Goal: Task Accomplishment & Management: Use online tool/utility

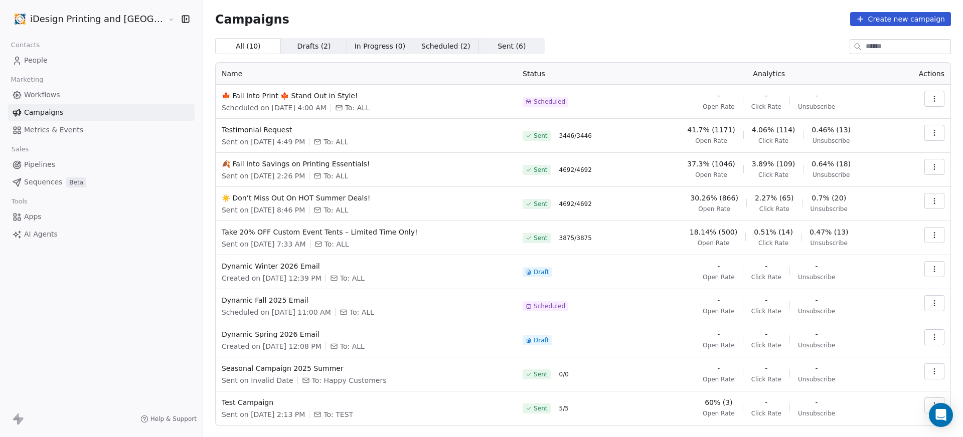
click at [930, 95] on icon "button" at bounding box center [934, 99] width 8 height 8
click at [869, 122] on div "Edit" at bounding box center [881, 121] width 101 height 16
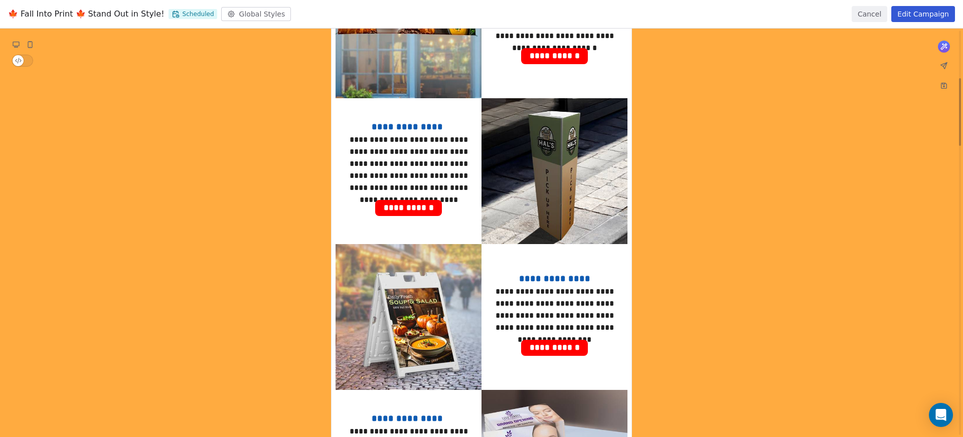
scroll to position [82, 0]
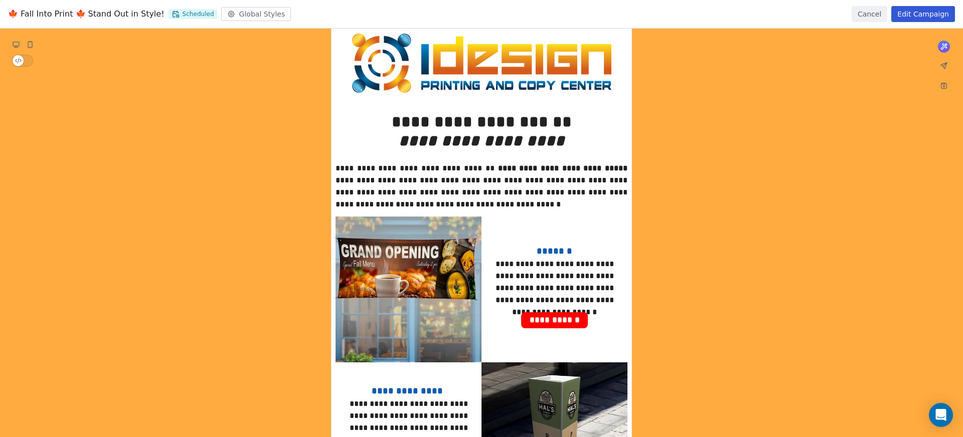
click at [939, 11] on button "Edit Campaign" at bounding box center [923, 14] width 64 height 16
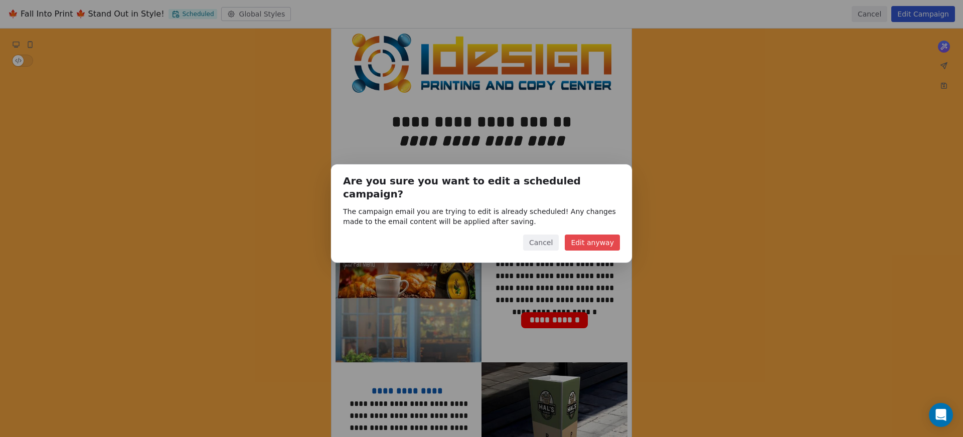
click at [605, 235] on button "Edit anyway" at bounding box center [592, 243] width 55 height 16
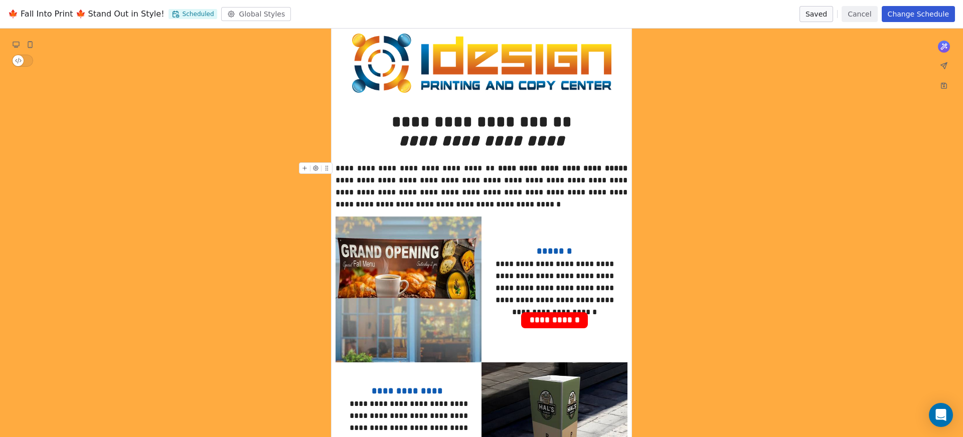
click at [305, 170] on icon at bounding box center [305, 169] width 0 height 4
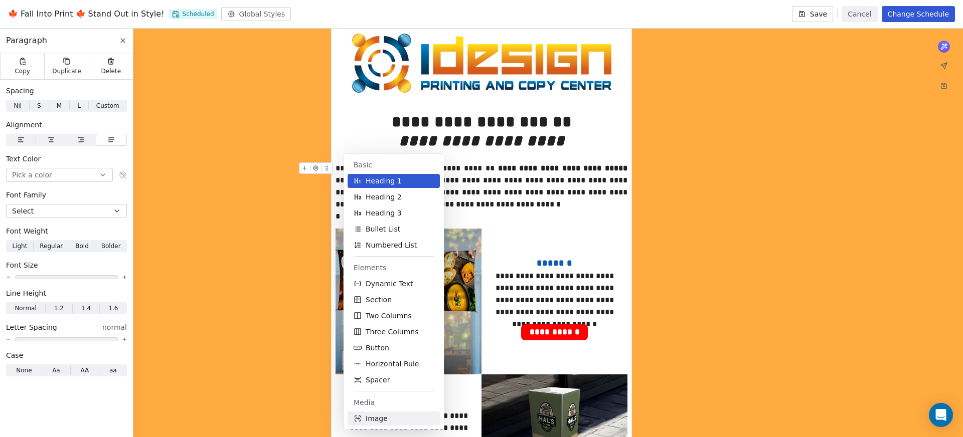
click at [396, 417] on button "Image" at bounding box center [394, 419] width 92 height 14
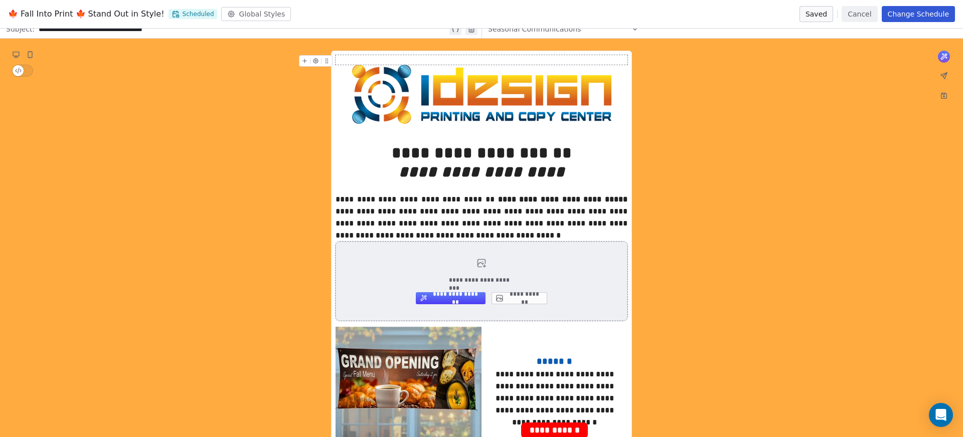
click at [505, 297] on button "**********" at bounding box center [520, 298] width 56 height 12
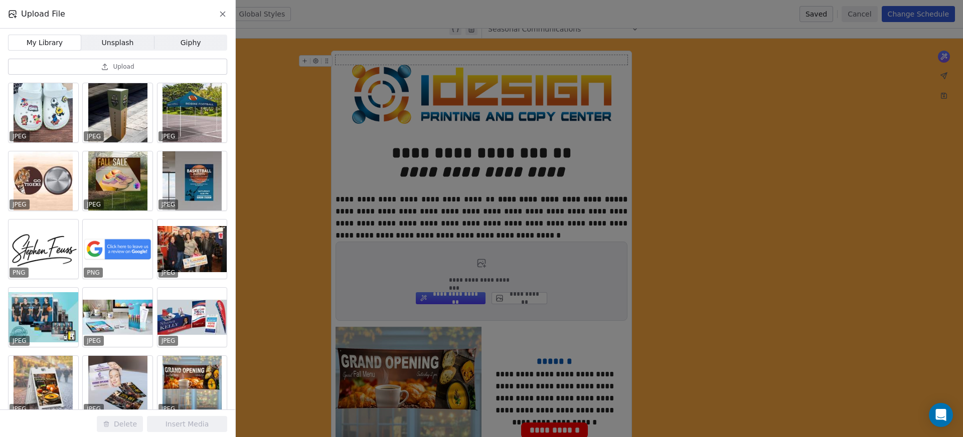
click at [119, 70] on span "Upload" at bounding box center [123, 67] width 21 height 8
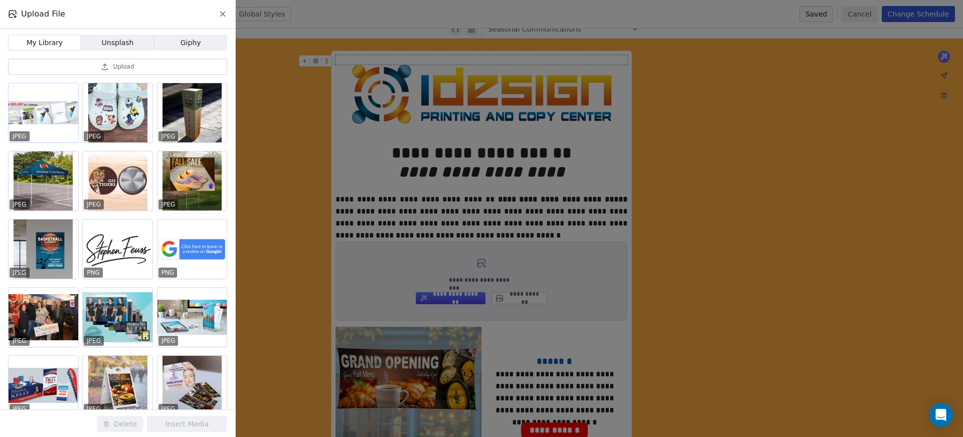
click at [31, 116] on div at bounding box center [44, 112] width 70 height 59
click at [208, 426] on button "Insert Media" at bounding box center [187, 424] width 80 height 16
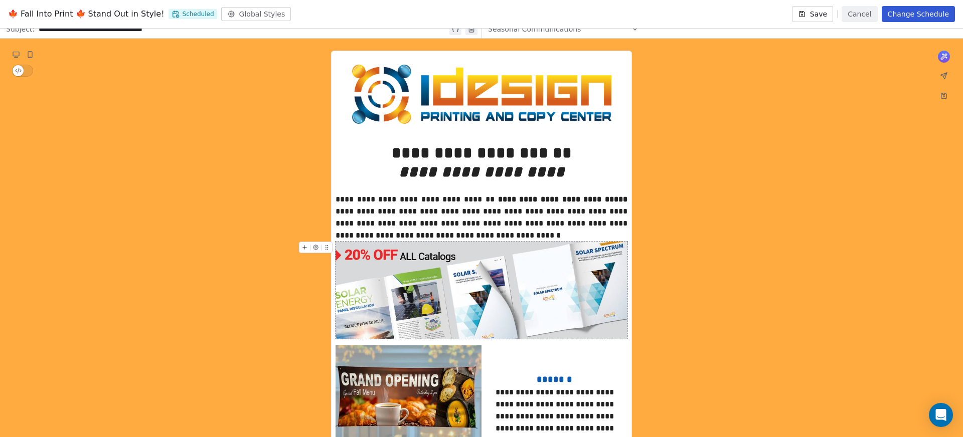
click at [307, 246] on icon at bounding box center [304, 247] width 7 height 7
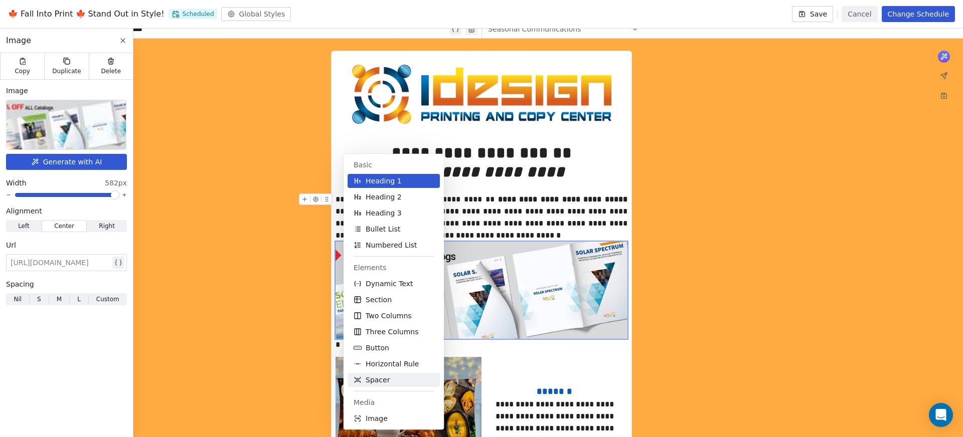
click at [388, 383] on span "Spacer" at bounding box center [378, 380] width 24 height 10
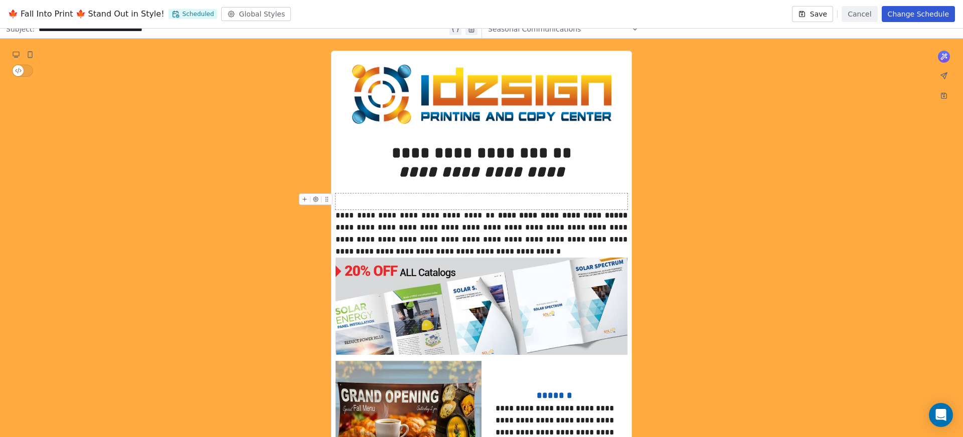
click at [355, 230] on div "**********" at bounding box center [482, 234] width 292 height 48
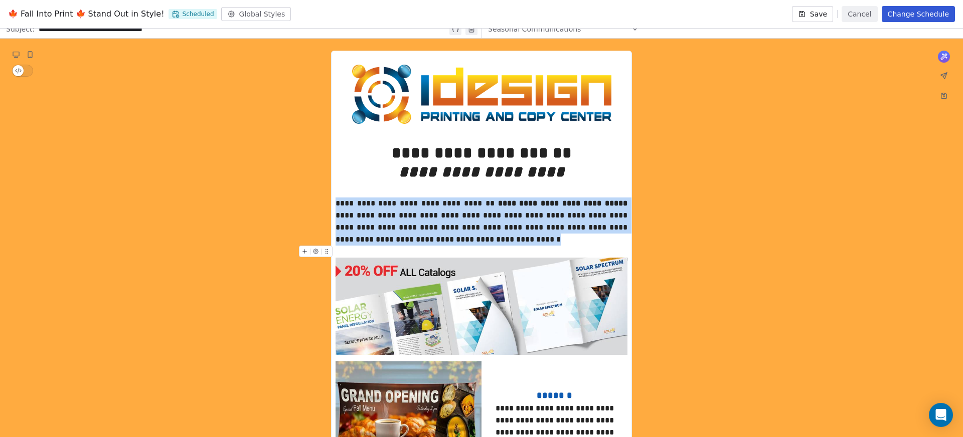
click at [440, 250] on div at bounding box center [482, 252] width 292 height 12
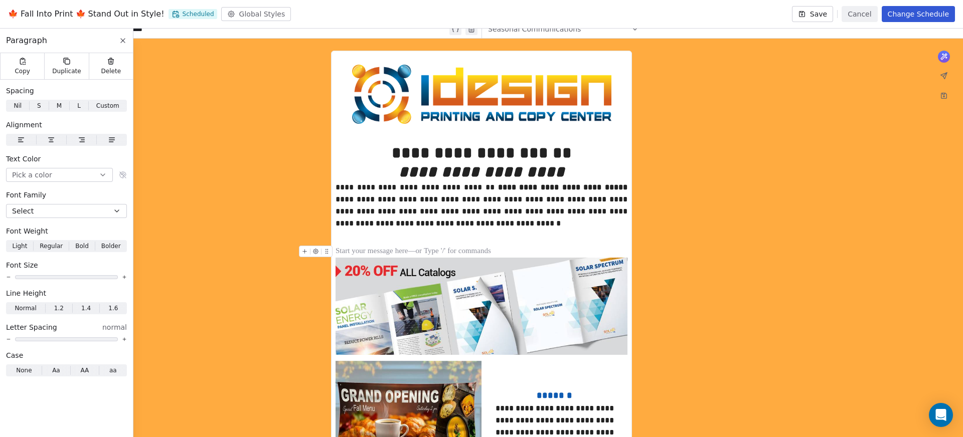
click at [354, 249] on div at bounding box center [482, 252] width 292 height 12
click at [329, 252] on icon at bounding box center [327, 251] width 7 height 7
click at [118, 70] on span "Delete" at bounding box center [111, 71] width 20 height 8
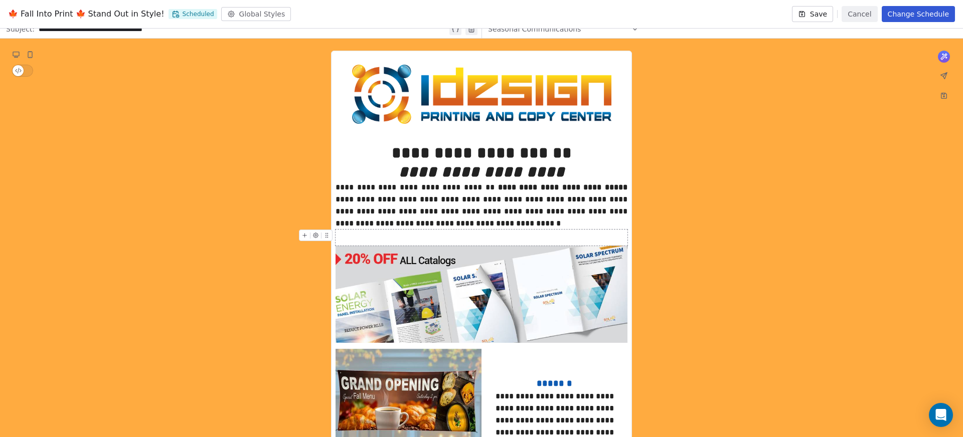
click at [347, 236] on div at bounding box center [482, 238] width 292 height 16
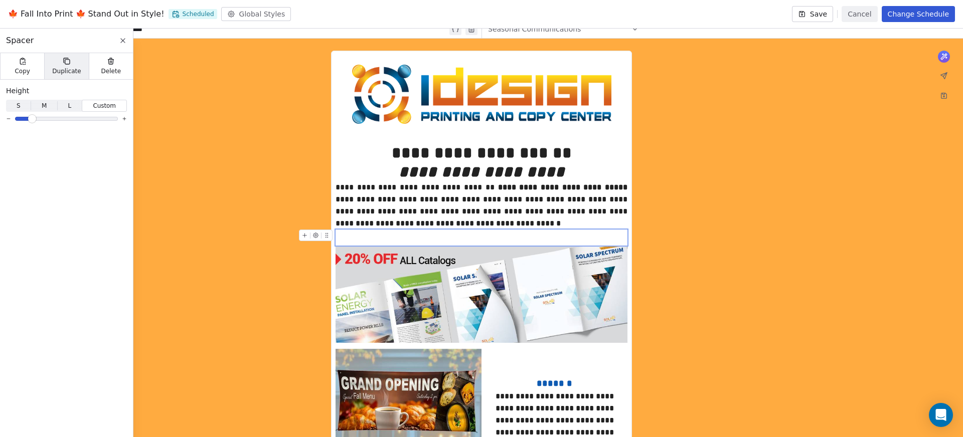
click at [71, 73] on span "Duplicate" at bounding box center [66, 71] width 29 height 8
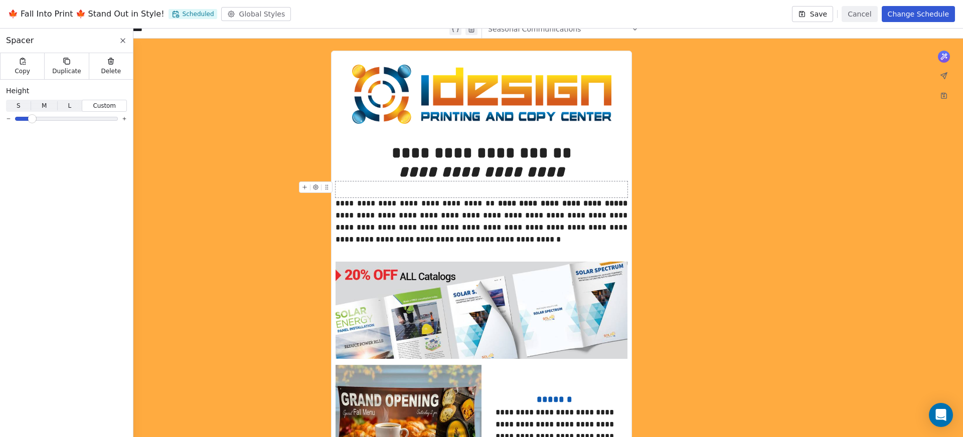
click at [367, 191] on div at bounding box center [482, 190] width 292 height 16
click at [23, 118] on span at bounding box center [26, 119] width 6 height 6
click at [393, 217] on div "**********" at bounding box center [482, 222] width 292 height 48
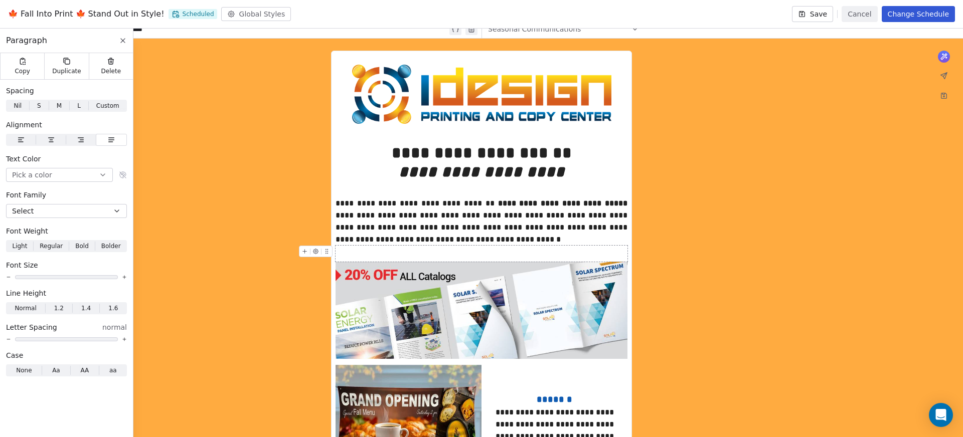
click at [388, 247] on div at bounding box center [482, 254] width 292 height 16
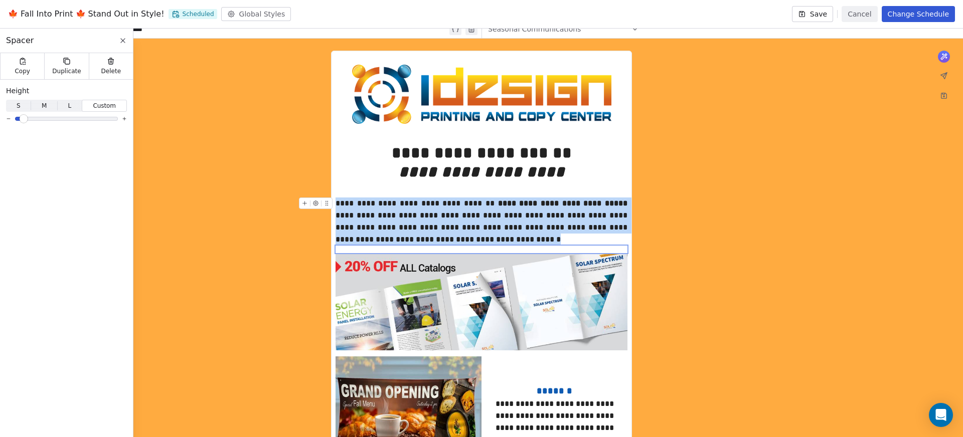
click at [21, 118] on span at bounding box center [24, 119] width 6 height 6
click at [421, 192] on div at bounding box center [482, 190] width 292 height 16
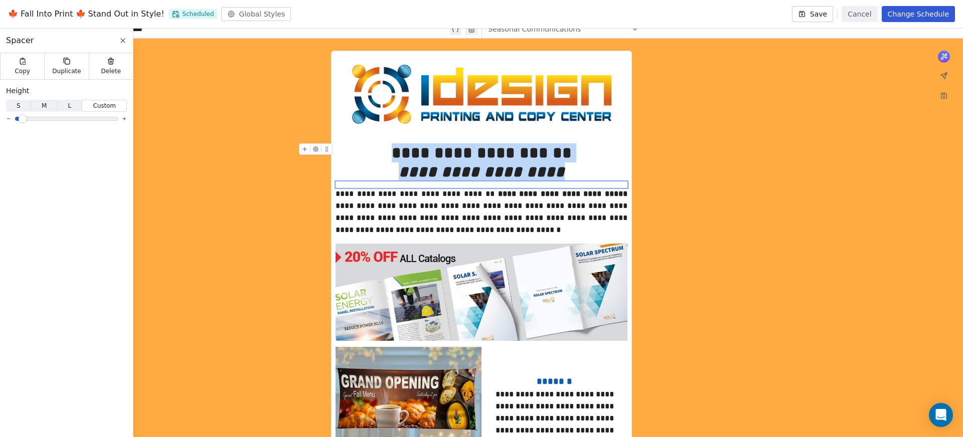
click at [20, 117] on span at bounding box center [23, 119] width 6 height 6
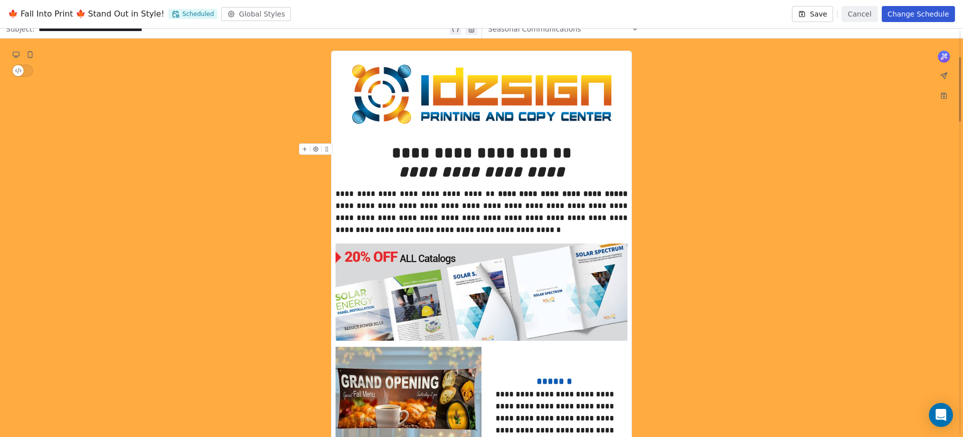
scroll to position [167, 0]
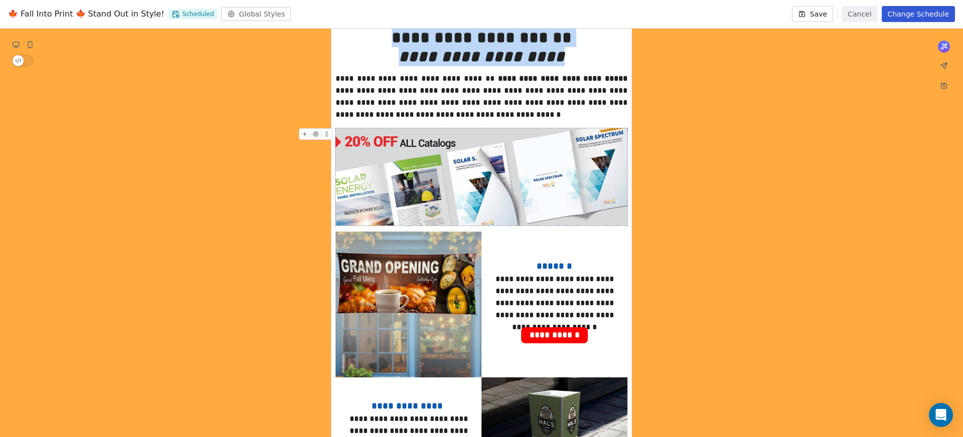
click at [561, 177] on img at bounding box center [482, 176] width 292 height 97
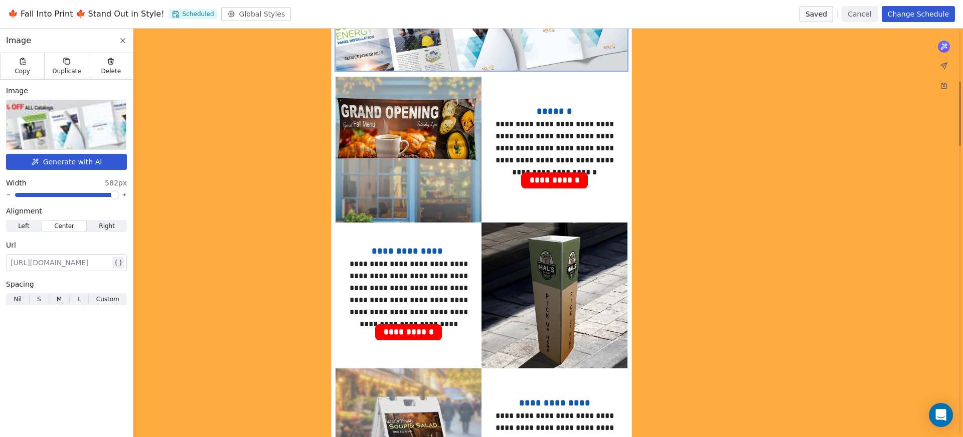
scroll to position [150, 0]
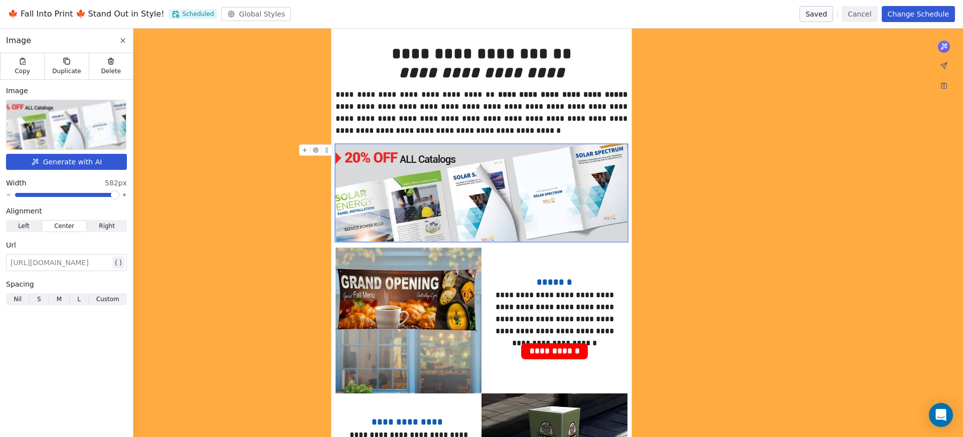
drag, startPoint x: 878, startPoint y: 17, endPoint x: 874, endPoint y: 32, distance: 15.5
click at [874, 32] on div "**********" at bounding box center [481, 218] width 963 height 437
click at [876, 18] on button "Cancel" at bounding box center [860, 14] width 36 height 16
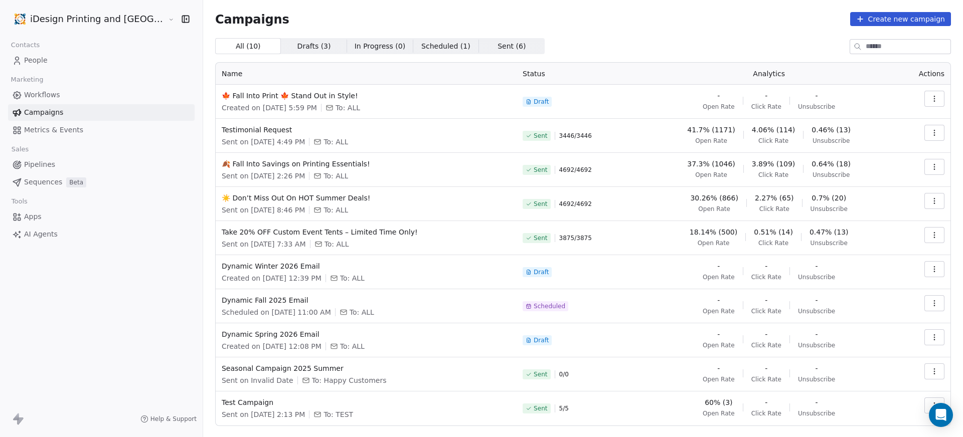
click at [933, 96] on button "button" at bounding box center [934, 99] width 20 height 16
click at [380, 96] on html "iDesign Printing and Copy Center Contacts People Marketing Workflows Campaigns …" at bounding box center [481, 218] width 963 height 437
click at [309, 94] on span "🍁 Fall Into Print 🍁 Stand Out in Style!" at bounding box center [366, 96] width 289 height 10
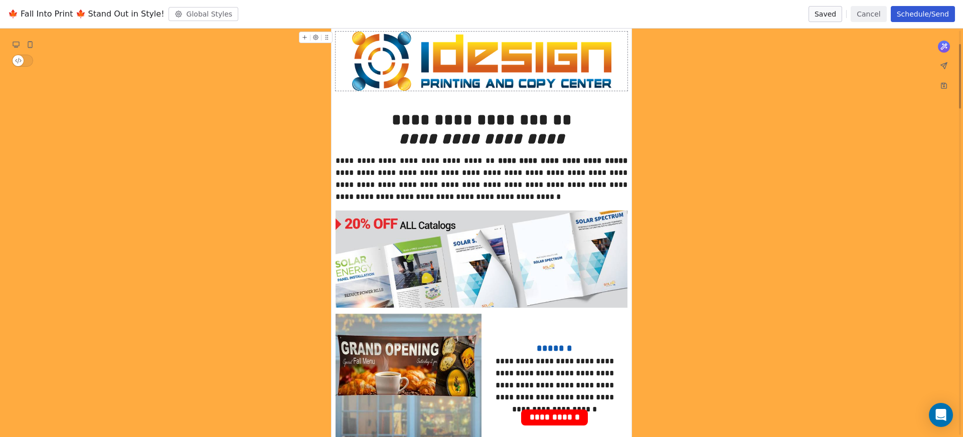
scroll to position [183, 0]
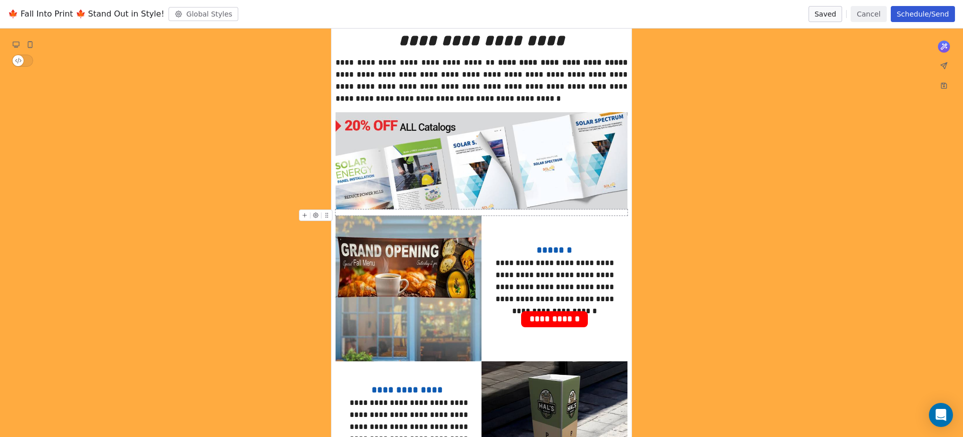
click at [386, 214] on div at bounding box center [482, 213] width 292 height 6
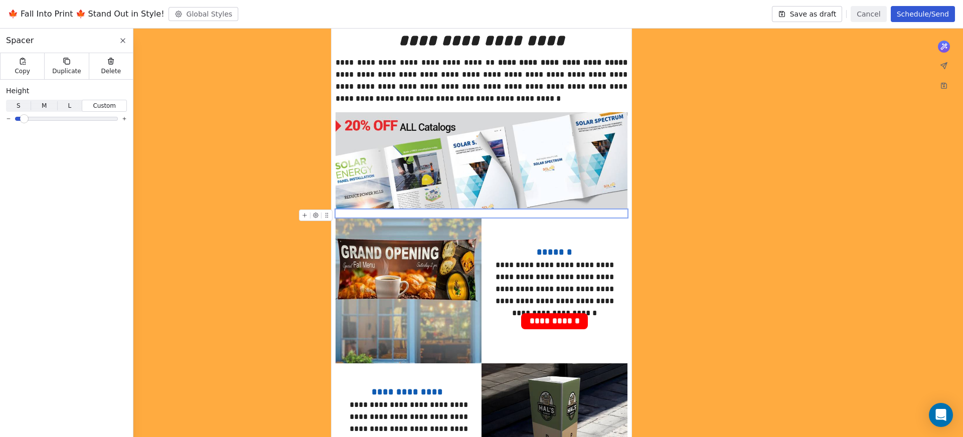
click at [21, 119] on span at bounding box center [24, 119] width 6 height 6
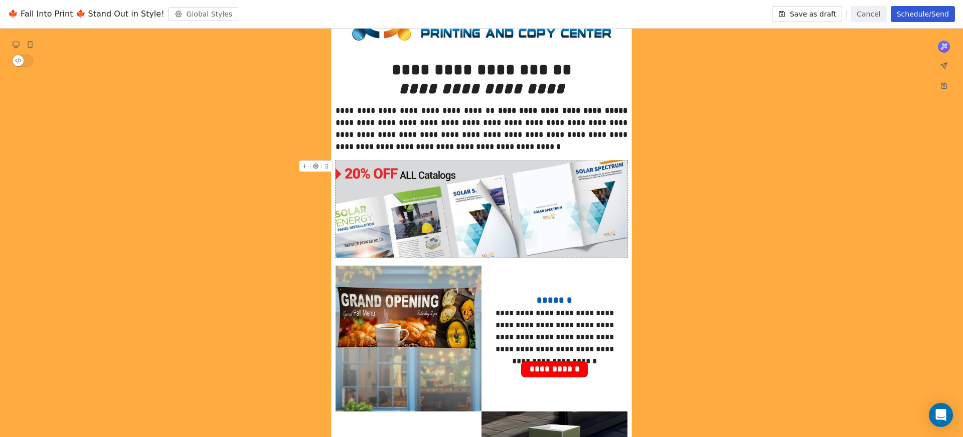
scroll to position [47, 0]
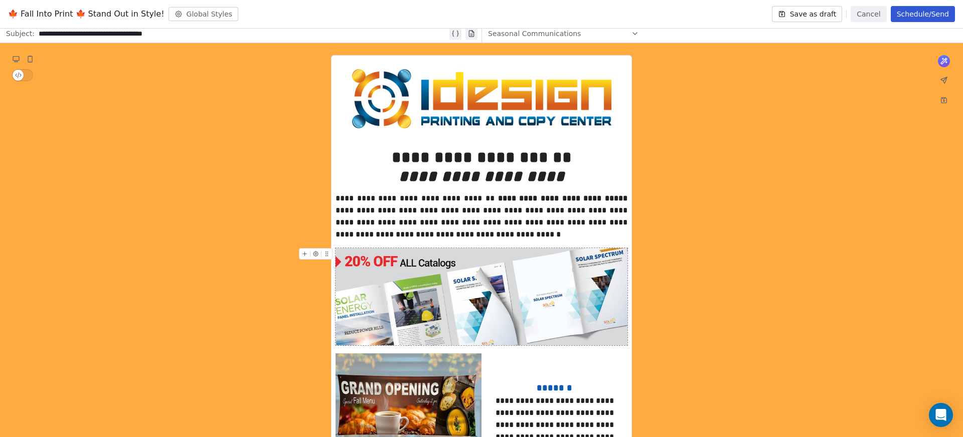
click at [824, 11] on button "Save as draft" at bounding box center [807, 14] width 71 height 16
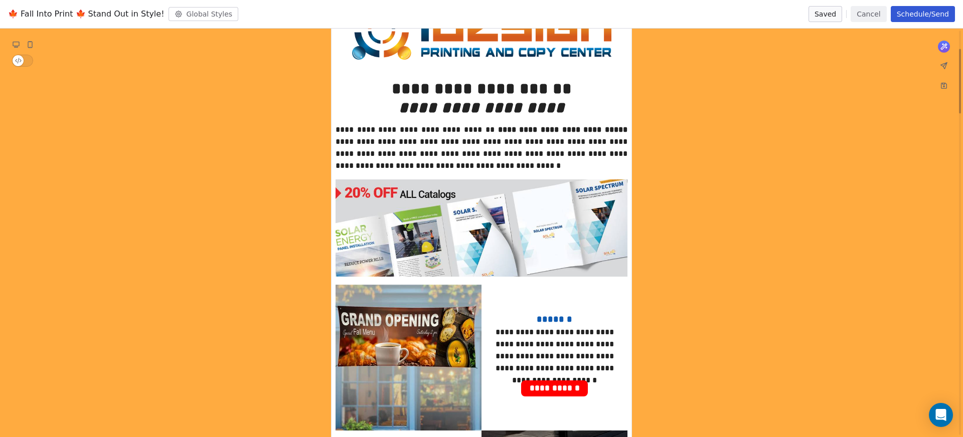
scroll to position [0, 0]
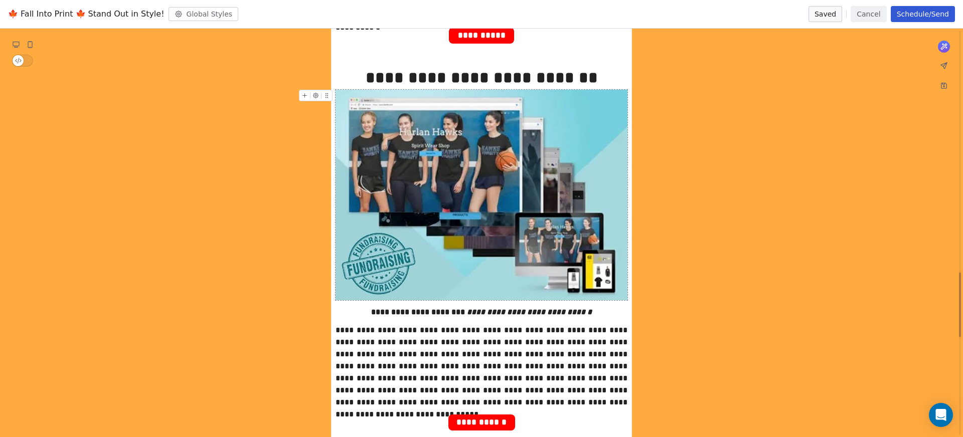
scroll to position [1540, 0]
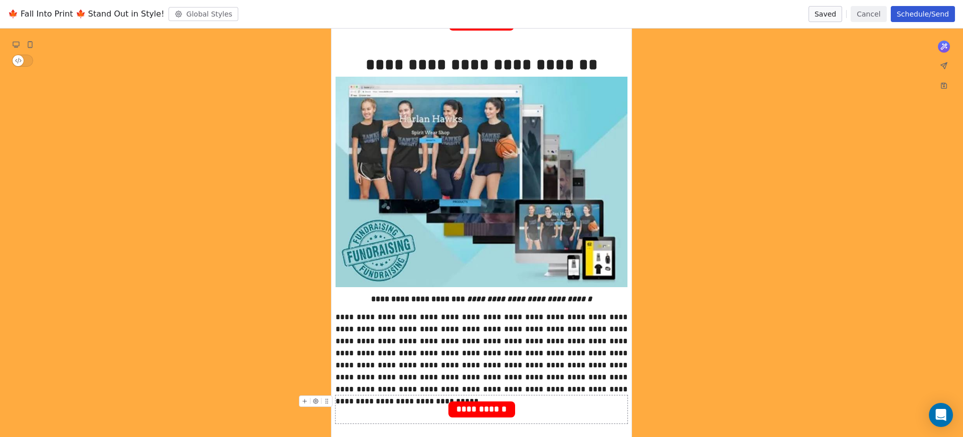
click at [490, 405] on span "**********" at bounding box center [481, 410] width 67 height 16
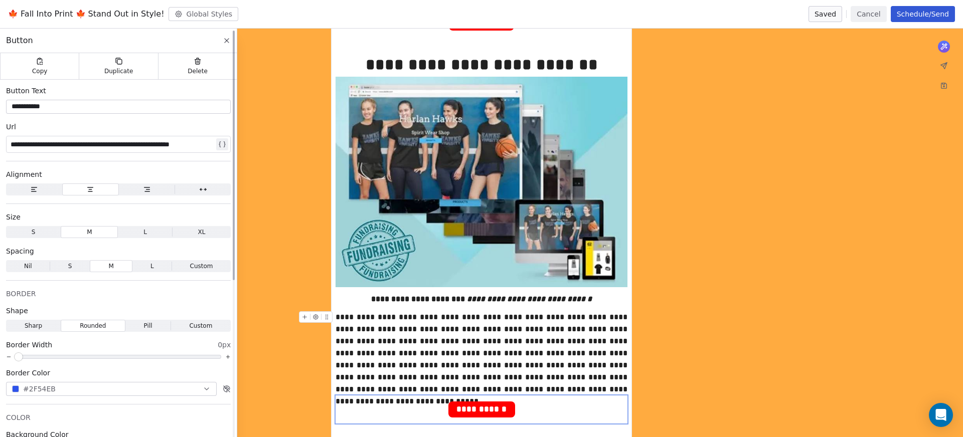
click at [188, 142] on div "**********" at bounding box center [113, 144] width 204 height 12
copy div "**********"
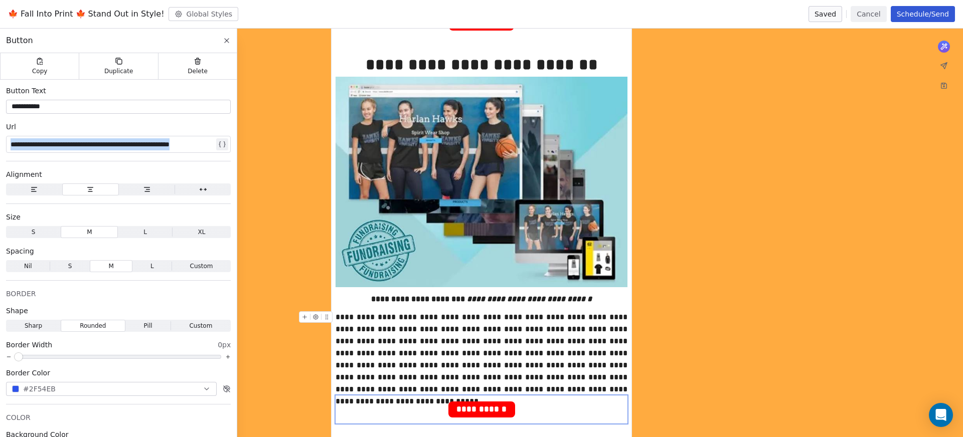
click at [873, 14] on button "Cancel" at bounding box center [869, 14] width 36 height 16
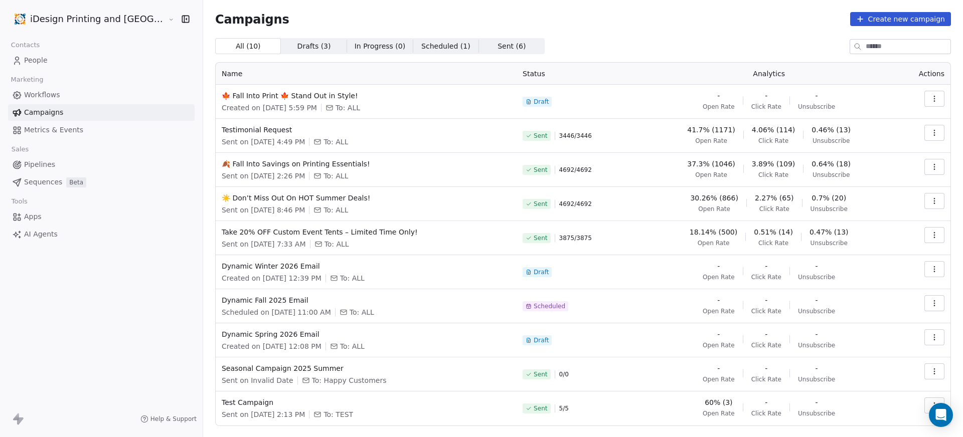
click at [72, 96] on link "Workflows" at bounding box center [101, 95] width 187 height 17
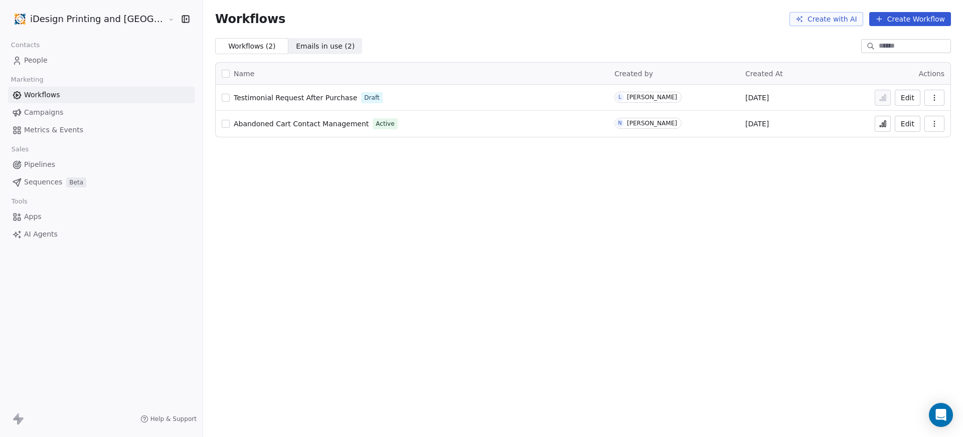
click at [296, 41] on span "Emails in use ( 2 )" at bounding box center [325, 46] width 59 height 11
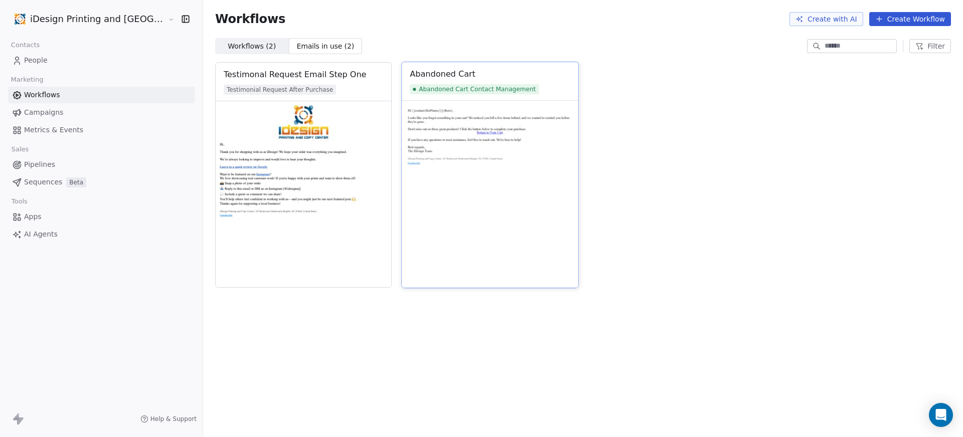
click at [459, 121] on img at bounding box center [490, 194] width 177 height 187
click at [433, 76] on div "Abandoned Cart" at bounding box center [443, 74] width 66 height 12
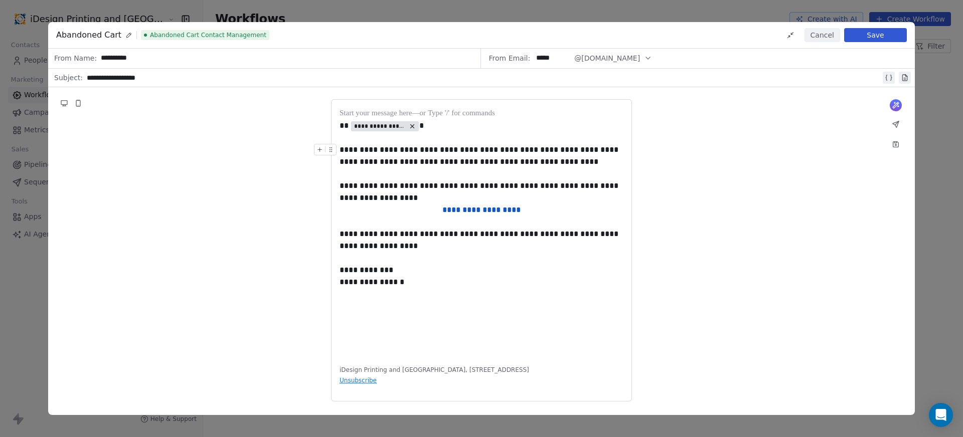
drag, startPoint x: 340, startPoint y: 150, endPoint x: 464, endPoint y: 152, distance: 123.9
click at [464, 152] on div "**********" at bounding box center [482, 156] width 284 height 24
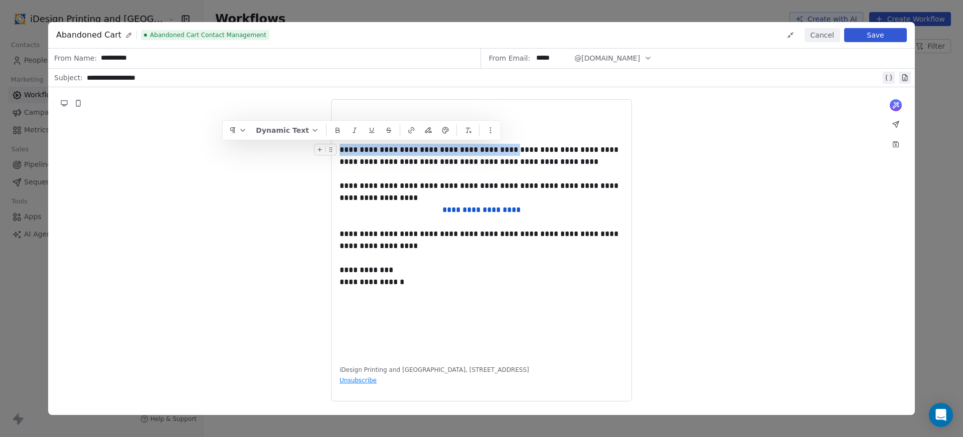
drag, startPoint x: 500, startPoint y: 149, endPoint x: 341, endPoint y: 151, distance: 159.0
click at [341, 151] on div "**********" at bounding box center [482, 156] width 284 height 24
copy div "**********"
click at [818, 34] on button "Cancel" at bounding box center [823, 35] width 36 height 14
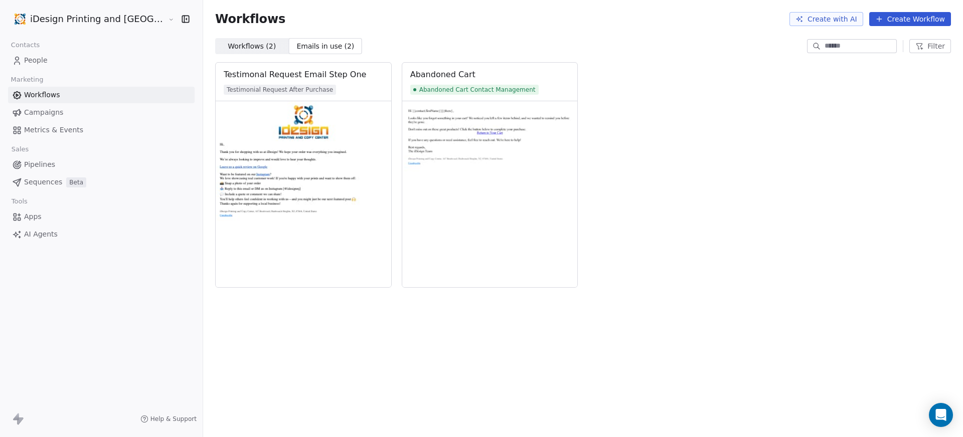
click at [65, 130] on span "Metrics & Events" at bounding box center [53, 130] width 59 height 11
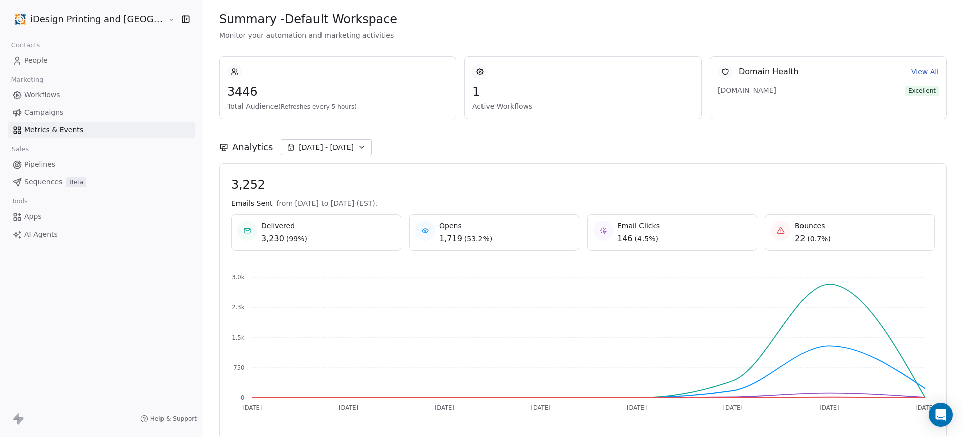
click at [64, 97] on link "Workflows" at bounding box center [101, 95] width 187 height 17
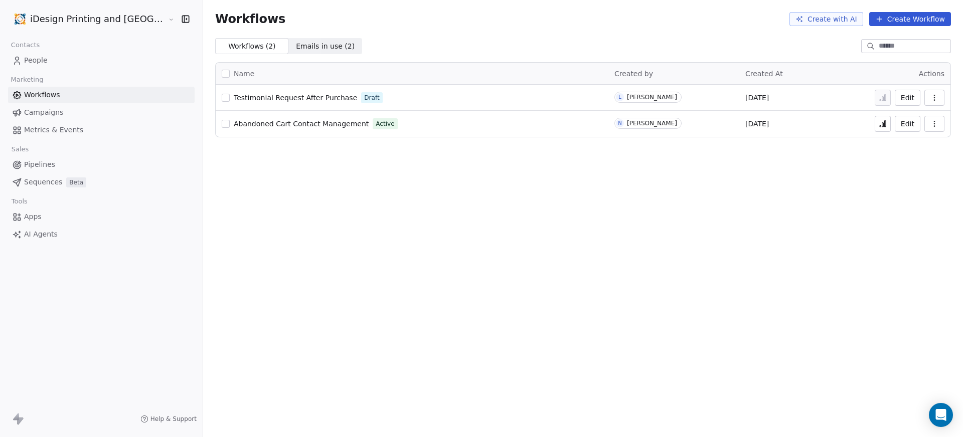
click at [66, 113] on link "Campaigns" at bounding box center [101, 112] width 187 height 17
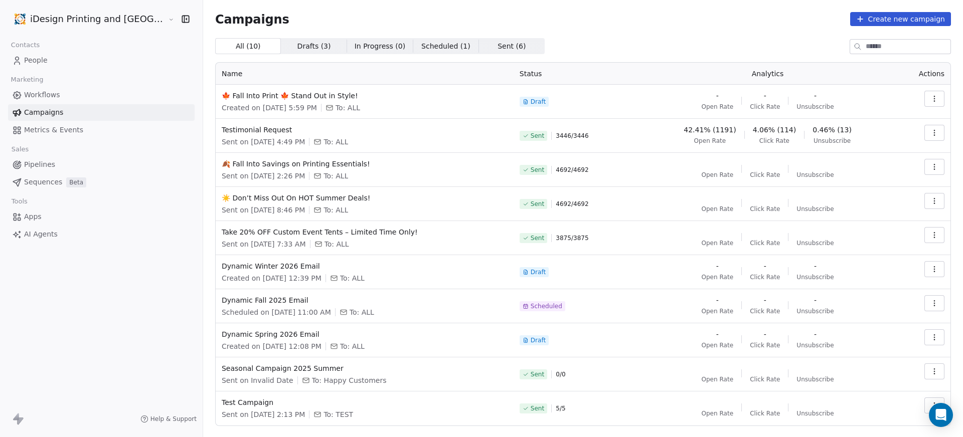
click at [297, 47] on span "Drafts ( 3 )" at bounding box center [314, 46] width 34 height 11
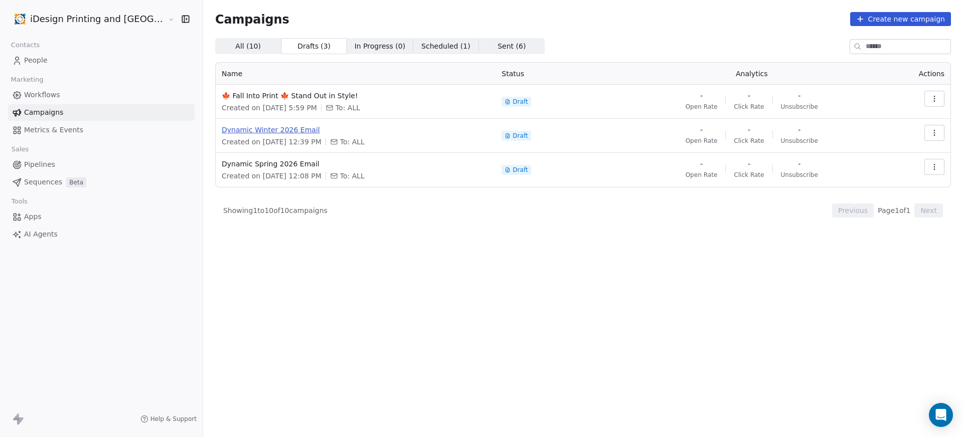
click at [263, 130] on span "Dynamic Winter 2026 Email" at bounding box center [356, 130] width 268 height 10
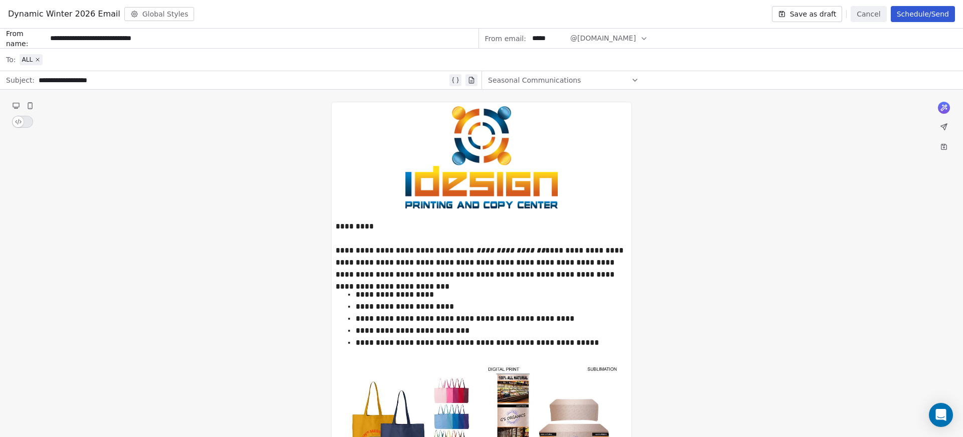
click at [864, 13] on button "Cancel" at bounding box center [869, 14] width 36 height 16
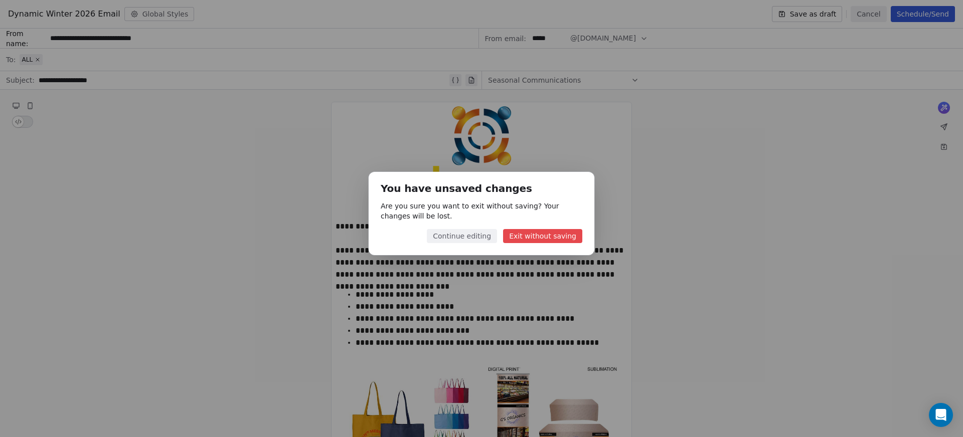
click at [560, 239] on button "Exit without saving" at bounding box center [542, 236] width 79 height 14
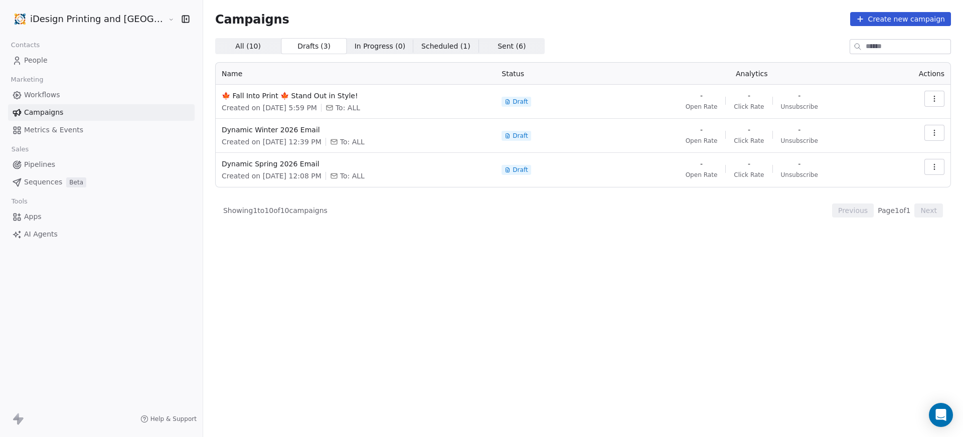
click at [235, 46] on span "All ( 10 )" at bounding box center [248, 46] width 26 height 11
